Goal: Check status

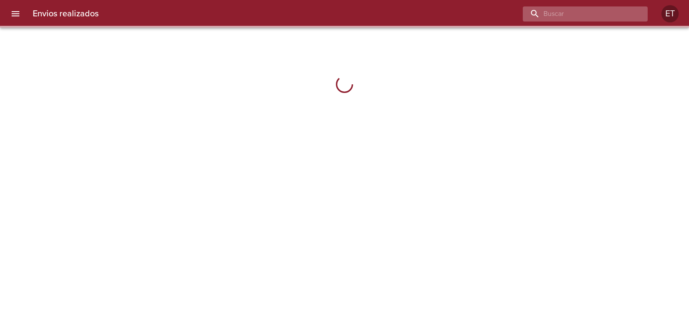
click at [606, 13] on input "buscar" at bounding box center [578, 13] width 110 height 15
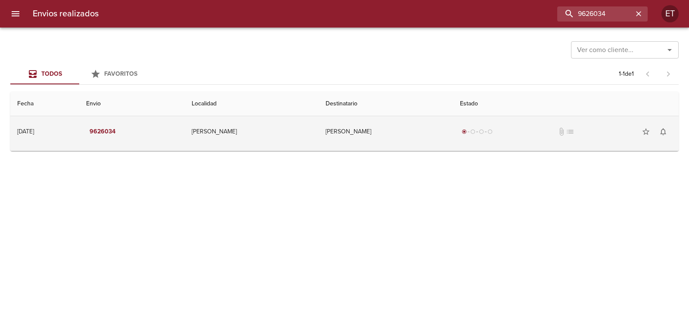
click at [485, 126] on div "radio_button_checked radio_button_unchecked radio_button_unchecked radio_button…" at bounding box center [566, 131] width 212 height 17
click at [486, 133] on div "radio_button_unchecked" at bounding box center [481, 131] width 9 height 5
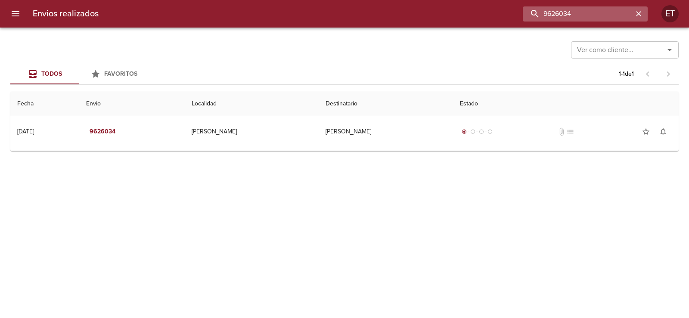
click at [583, 20] on input "9626034" at bounding box center [578, 13] width 110 height 15
click at [583, 19] on input "9626034" at bounding box center [578, 13] width 110 height 15
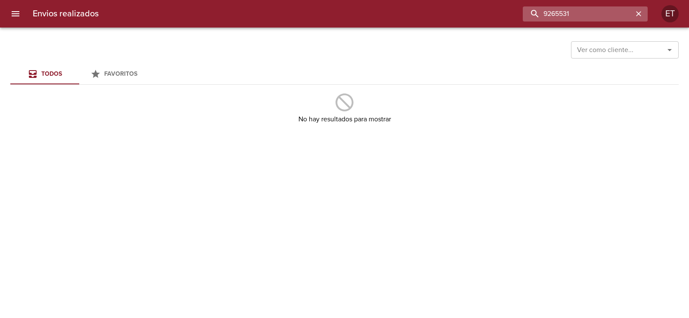
click at [578, 16] on input "9265531" at bounding box center [578, 13] width 110 height 15
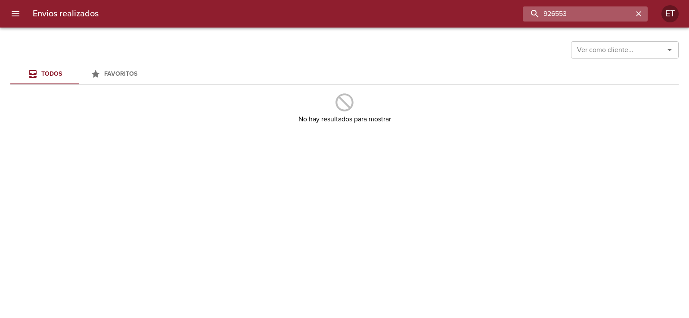
type input "9265531"
